Goal: Transaction & Acquisition: Purchase product/service

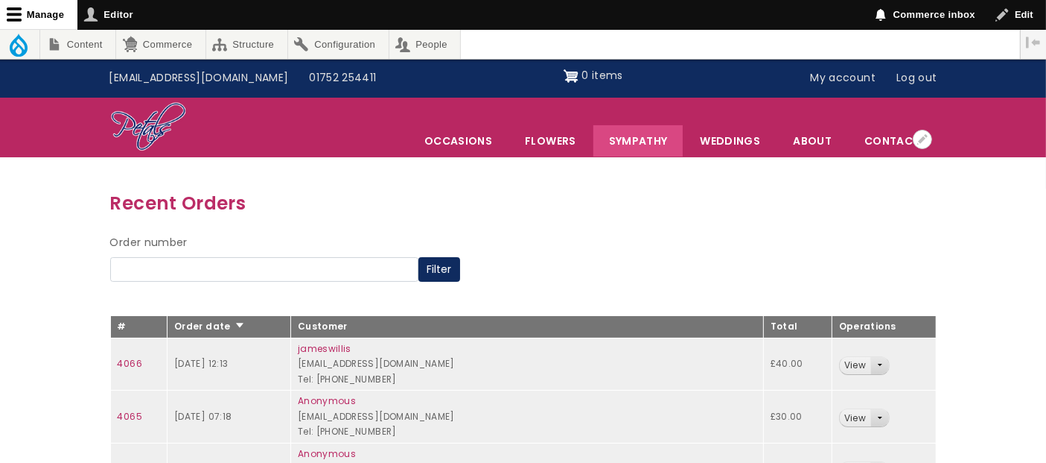
click at [653, 136] on link "Sympathy" at bounding box center [639, 140] width 90 height 31
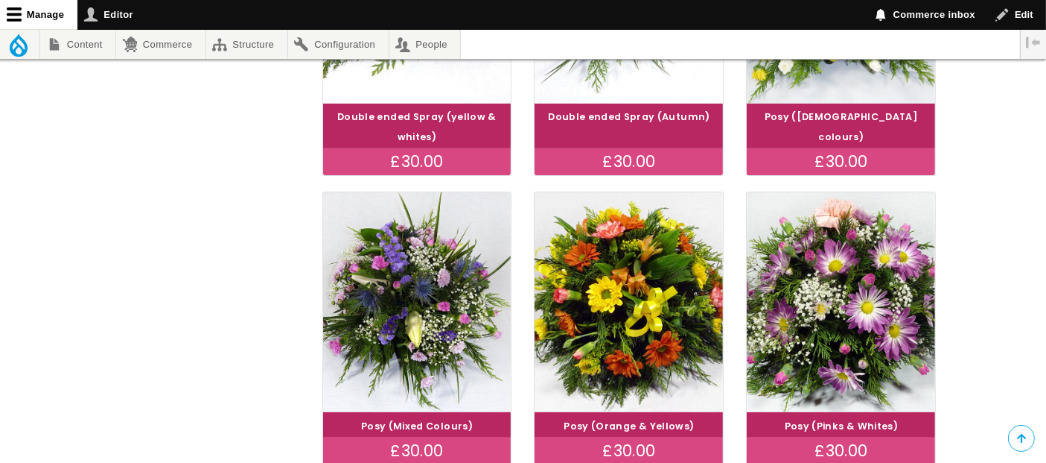
scroll to position [562, 0]
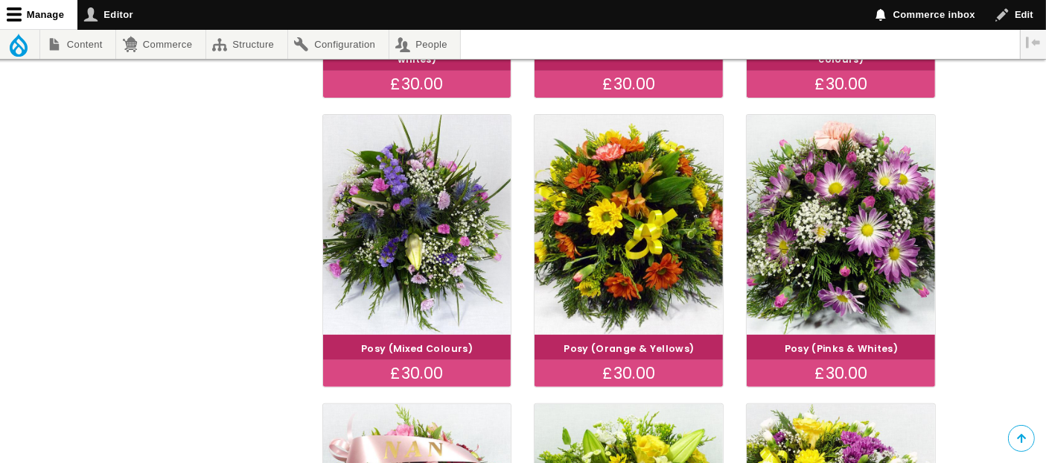
click at [886, 337] on h4 "Posy (Pinks & Whites)" at bounding box center [841, 347] width 183 height 20
click at [847, 366] on div "£30.00" at bounding box center [841, 373] width 188 height 27
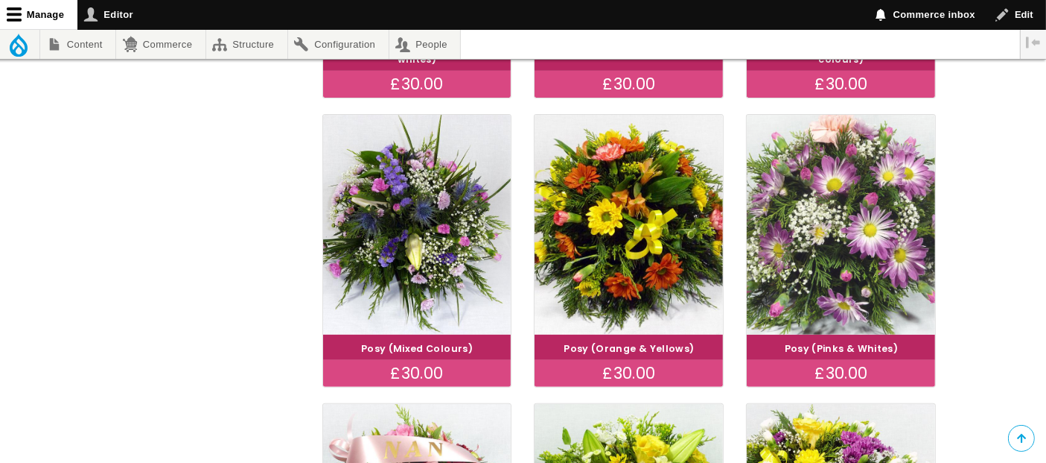
click at [866, 299] on img at bounding box center [842, 224] width 212 height 245
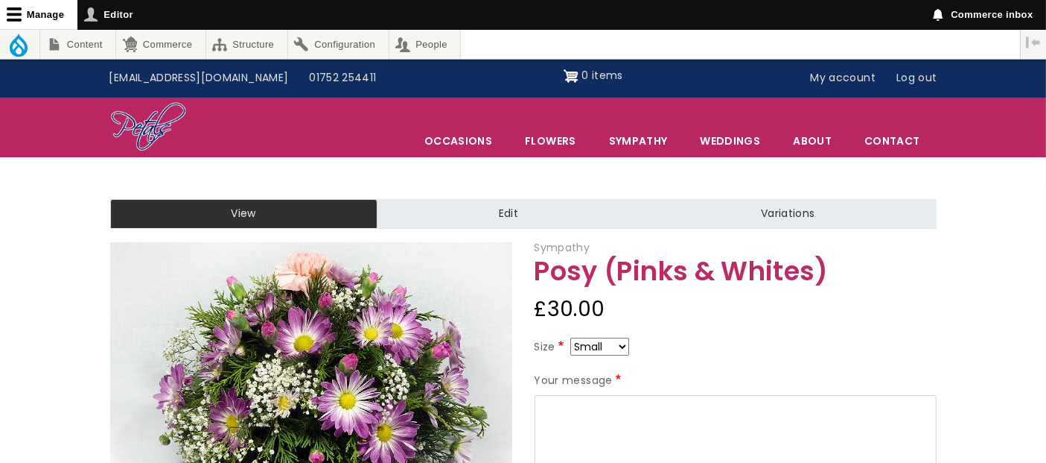
click at [621, 346] on select "Small Medium Large" at bounding box center [600, 346] width 59 height 18
select select "9"
click at [623, 346] on select "Small Medium Large" at bounding box center [600, 346] width 59 height 18
select select "10"
click at [623, 347] on select "Small Medium Large" at bounding box center [600, 346] width 59 height 18
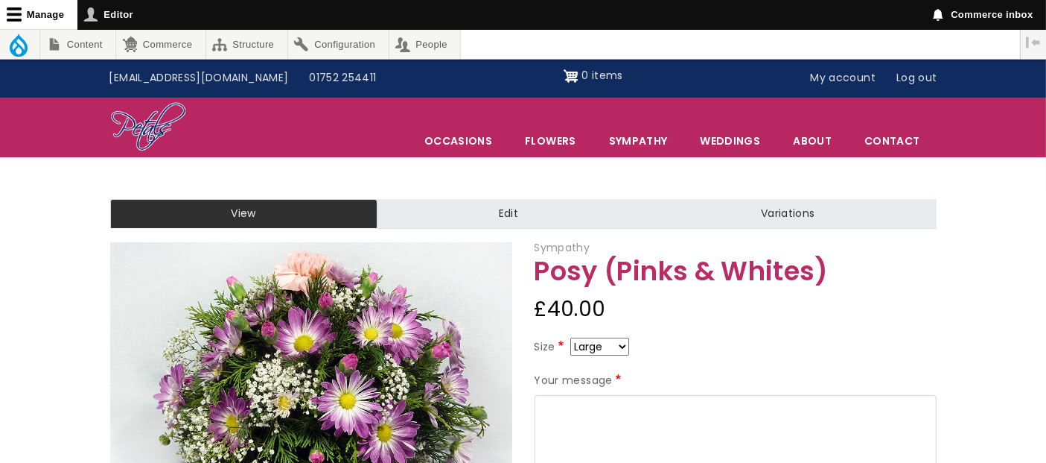
select select "9"
click at [642, 135] on link "Sympathy" at bounding box center [639, 140] width 90 height 31
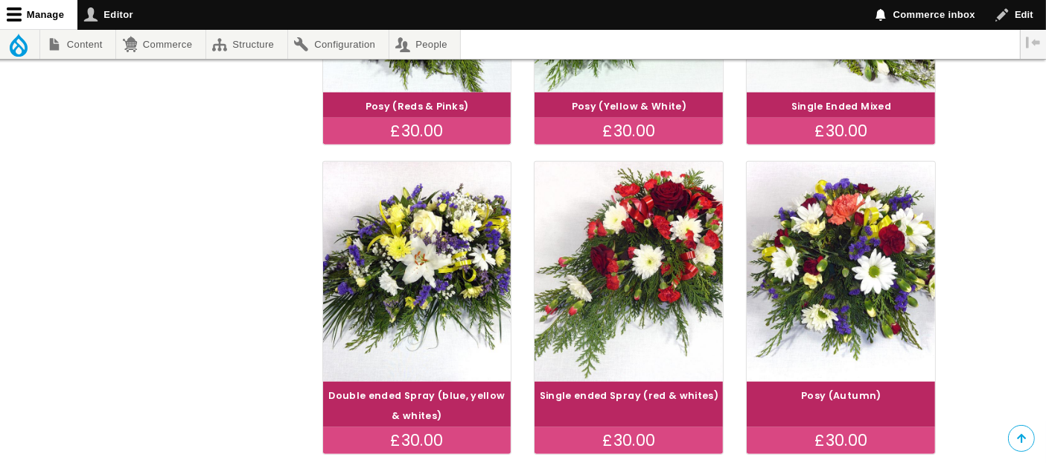
scroll to position [1103, 0]
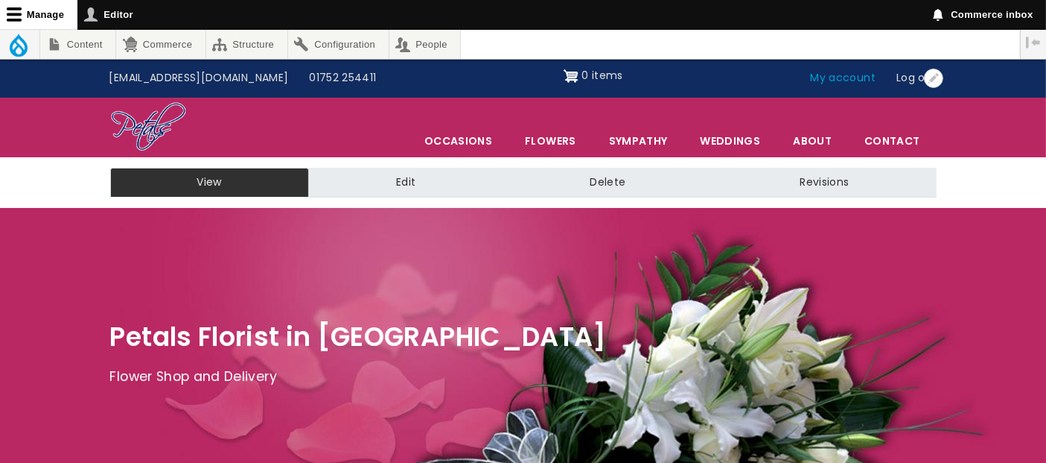
click at [835, 77] on link "My account" at bounding box center [844, 78] width 86 height 28
